Goal: Download file/media

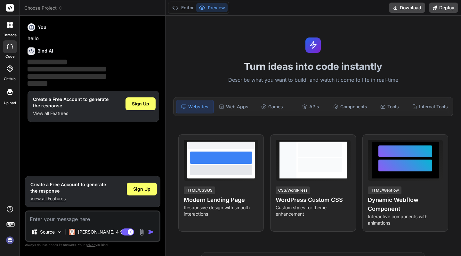
click at [68, 216] on textarea at bounding box center [92, 217] width 133 height 12
type textarea "x"
click at [413, 7] on button "Download" at bounding box center [407, 8] width 36 height 10
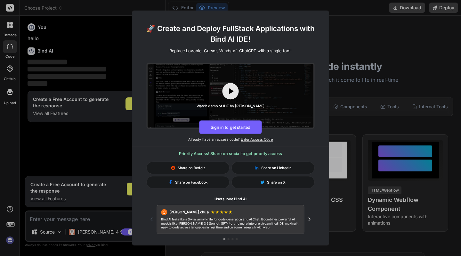
click at [231, 101] on div "Watch demo of IDE by [PERSON_NAME]" at bounding box center [230, 96] width 68 height 26
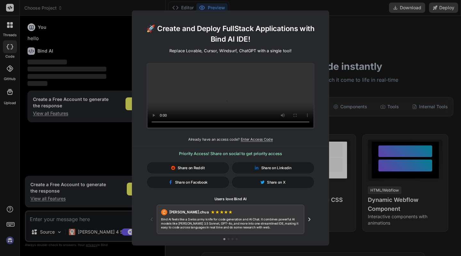
click at [210, 165] on div "Share on Reddit" at bounding box center [188, 168] width 83 height 12
click at [401, 5] on div "🚀 Create and Deploy FullStack Applications with Bind AI IDE! Replace Lovable, C…" at bounding box center [230, 128] width 461 height 256
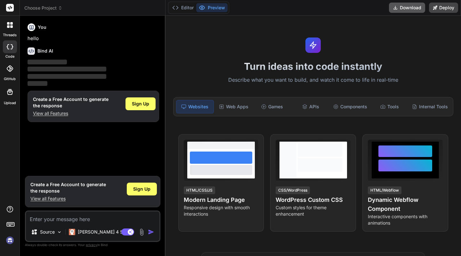
click at [407, 9] on button "Download" at bounding box center [407, 8] width 36 height 10
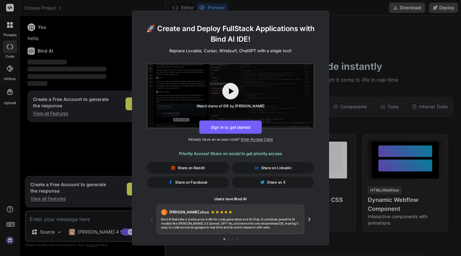
click at [394, 11] on div "🚀 Create and Deploy FullStack Applications with Bind AI IDE! Replace Lovable, C…" at bounding box center [230, 128] width 461 height 256
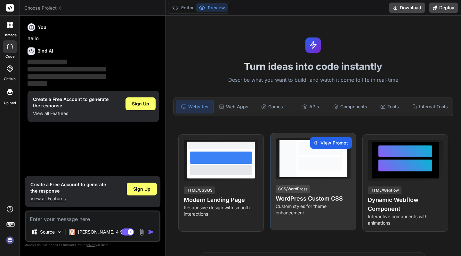
click at [318, 146] on div "View Prompt" at bounding box center [331, 143] width 42 height 12
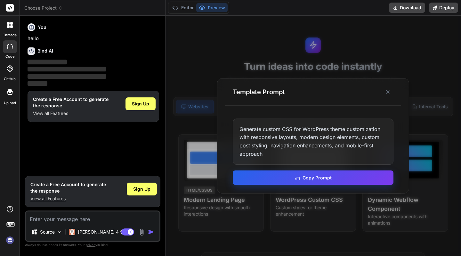
click at [338, 176] on button "Copy Prompt" at bounding box center [313, 177] width 161 height 14
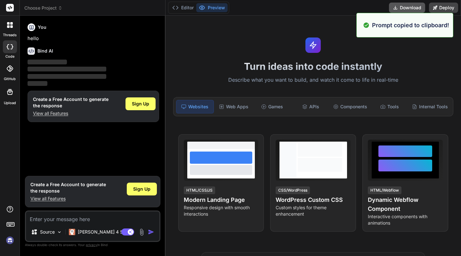
click at [408, 7] on button "Download" at bounding box center [407, 8] width 36 height 10
